Goal: Task Accomplishment & Management: Use online tool/utility

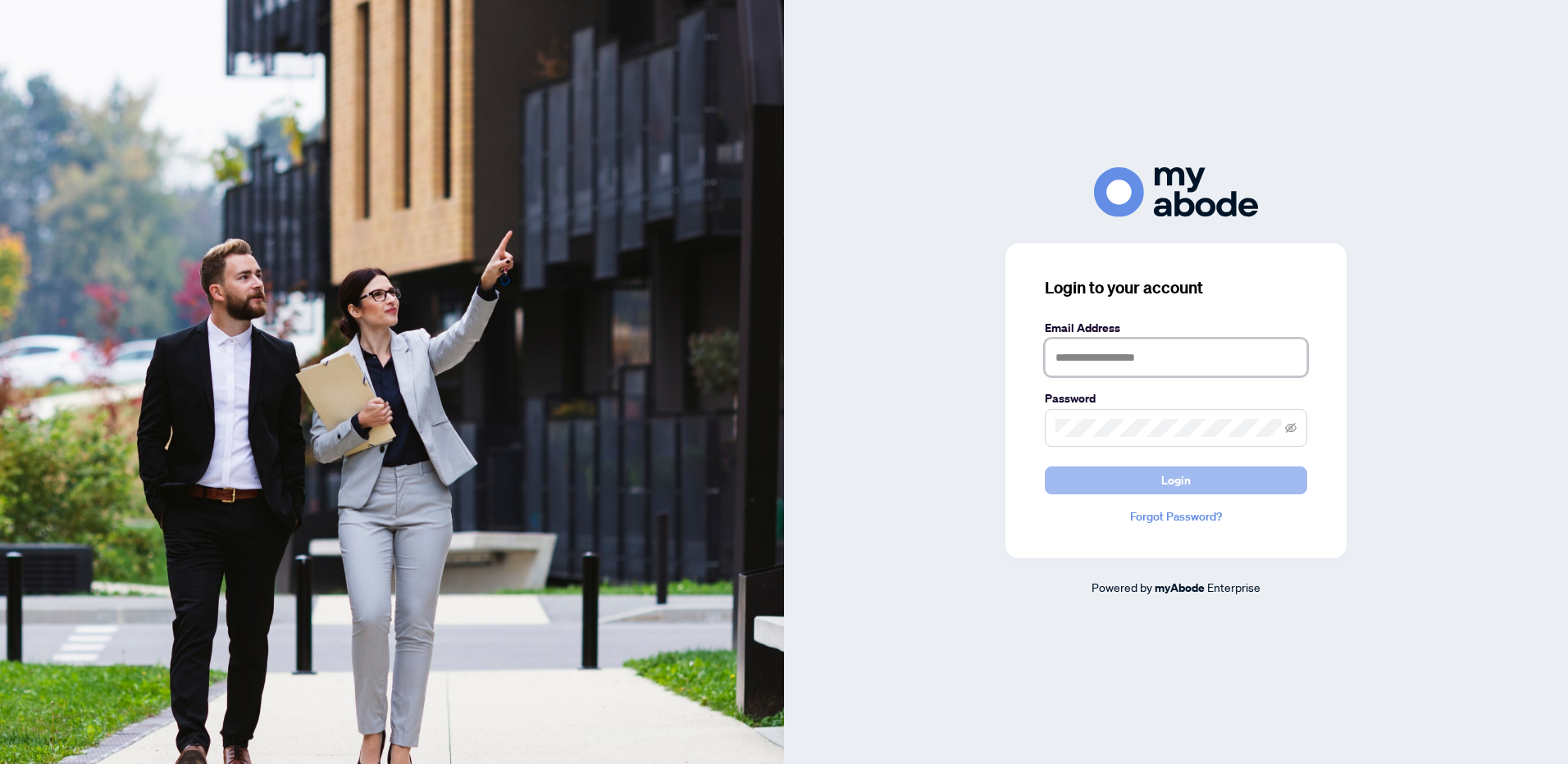
type input "**********"
click at [1191, 489] on button "Login" at bounding box center [1176, 480] width 262 height 28
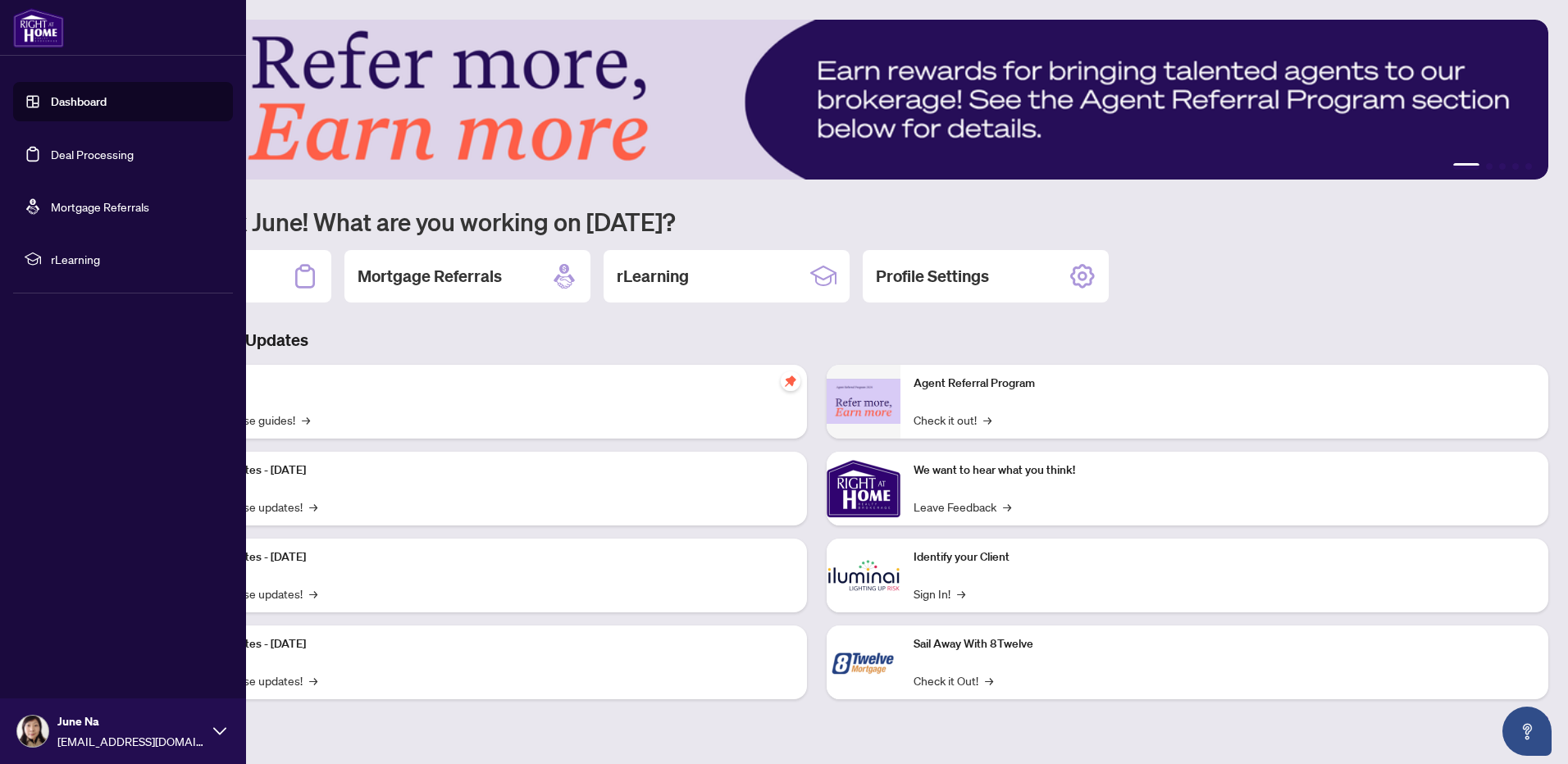
click at [116, 160] on link "Deal Processing" at bounding box center [92, 153] width 83 height 15
